Goal: Task Accomplishment & Management: Manage account settings

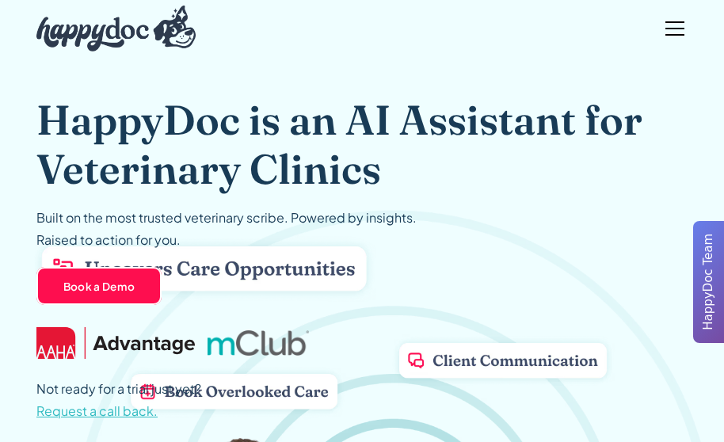
click at [667, 29] on div "menu" at bounding box center [675, 29] width 38 height 38
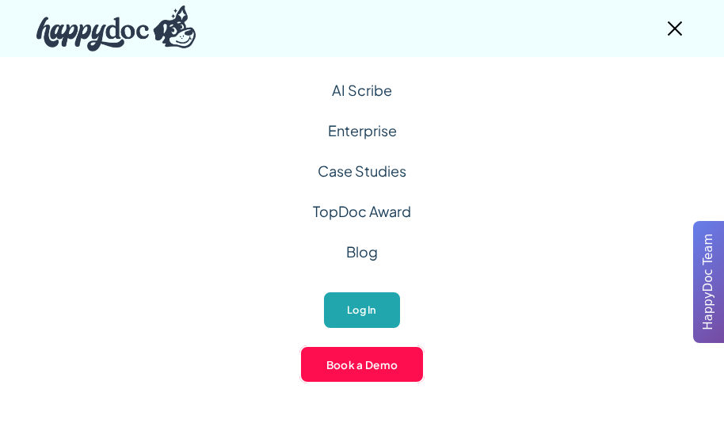
click at [361, 310] on link "Log In" at bounding box center [362, 310] width 78 height 39
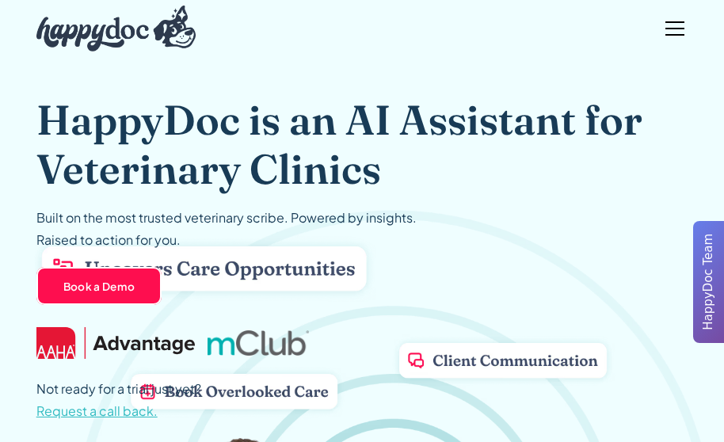
click at [677, 21] on div "menu" at bounding box center [675, 22] width 19 height 2
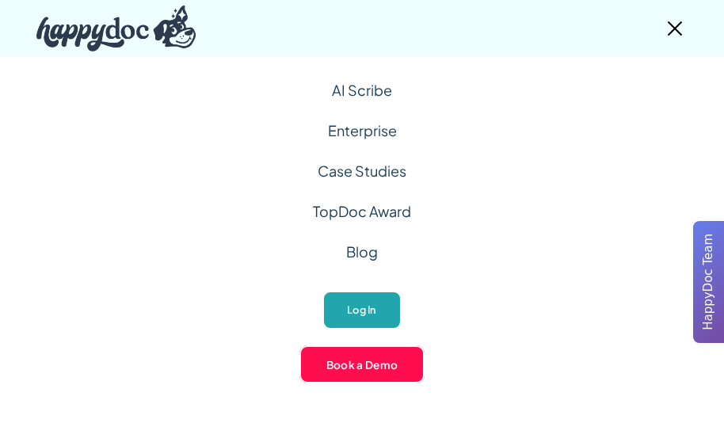
click at [359, 315] on link "Log In" at bounding box center [362, 310] width 78 height 39
